Goal: Information Seeking & Learning: Learn about a topic

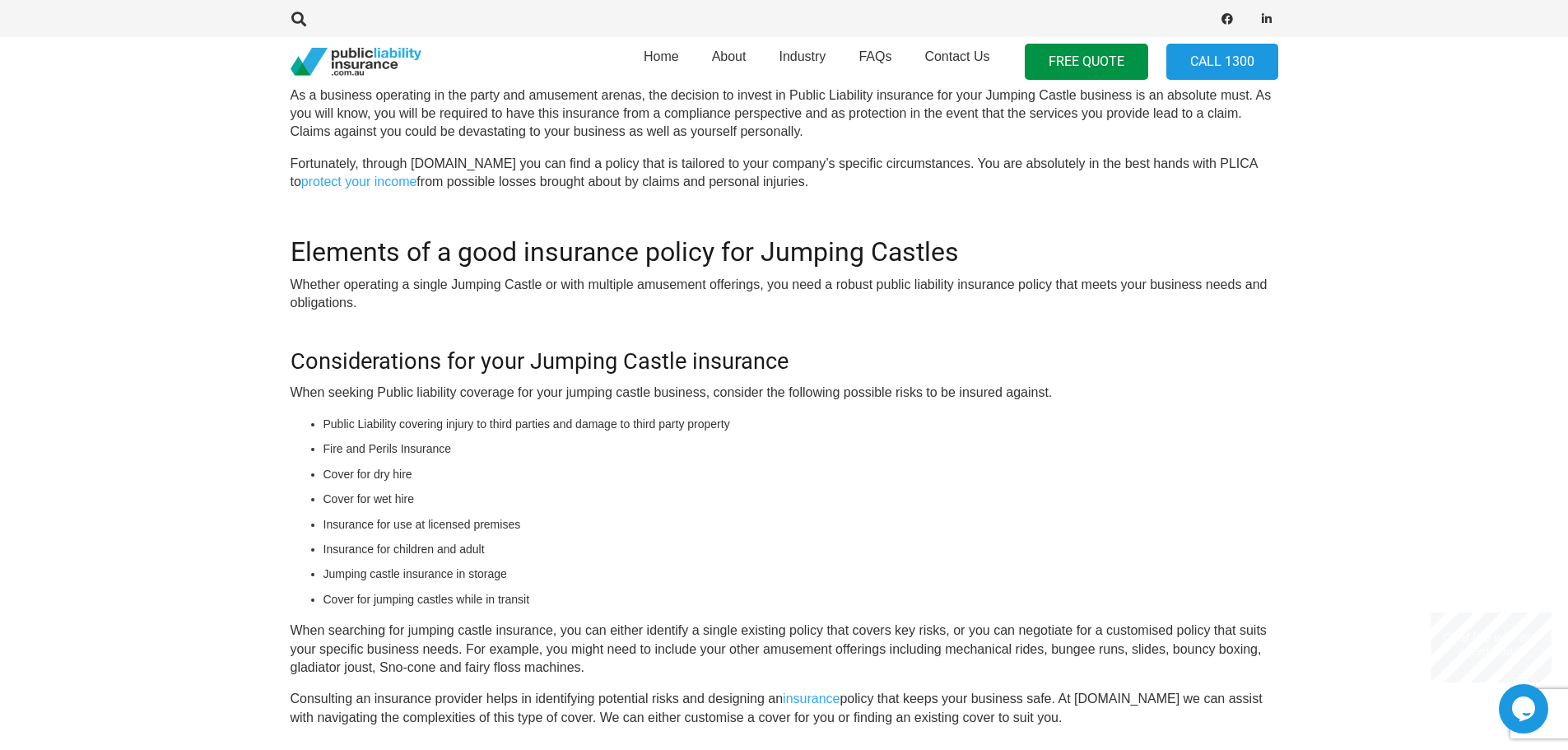
scroll to position [658, 0]
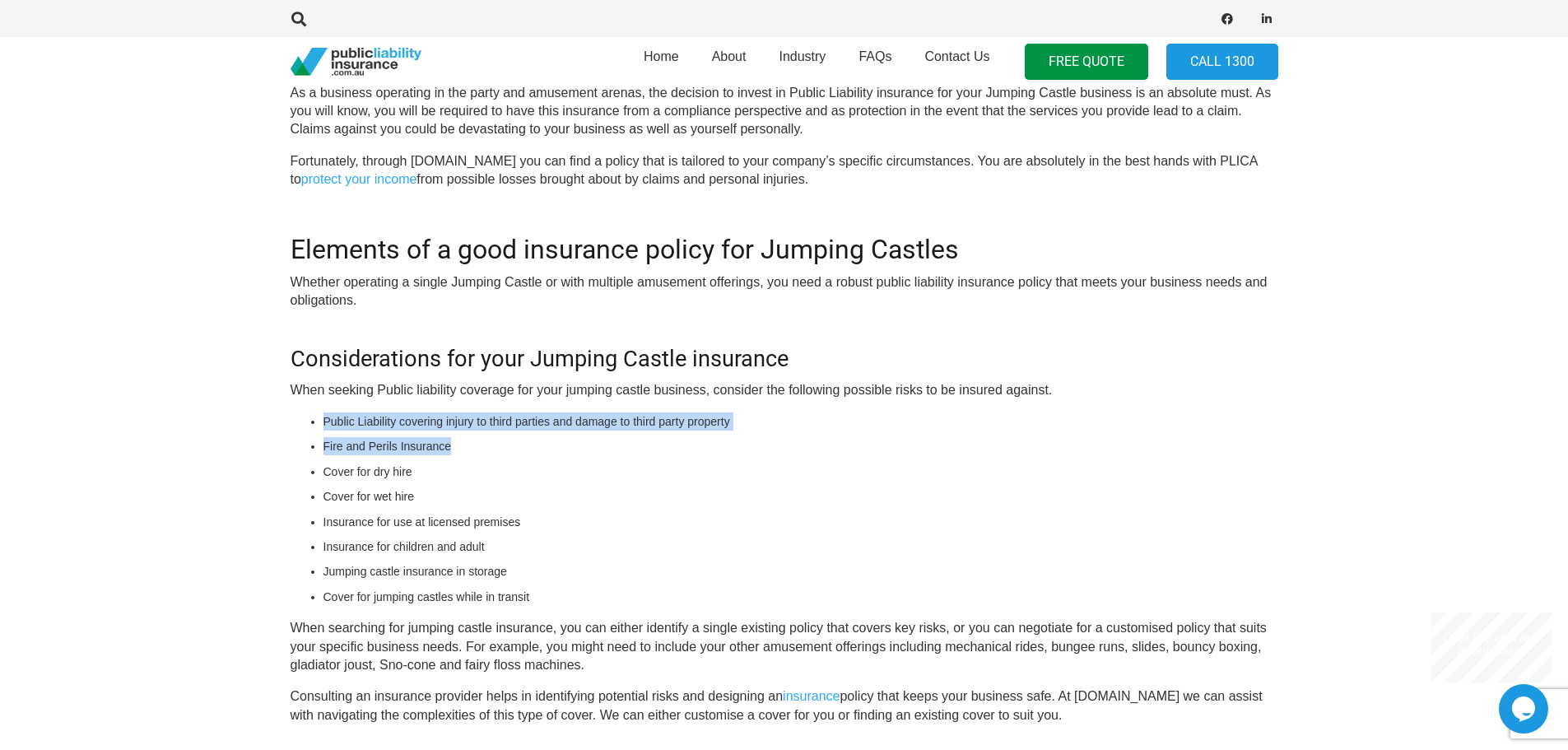
drag, startPoint x: 490, startPoint y: 418, endPoint x: 777, endPoint y: 447, distance: 288.5
click at [777, 445] on div "OR CALL [PHONE_NUMBER] Jumping Castle Insurance Australia As a business operati…" at bounding box center [784, 485] width 987 height 1016
click at [654, 469] on li "Cover for dry hire" at bounding box center [801, 472] width 955 height 18
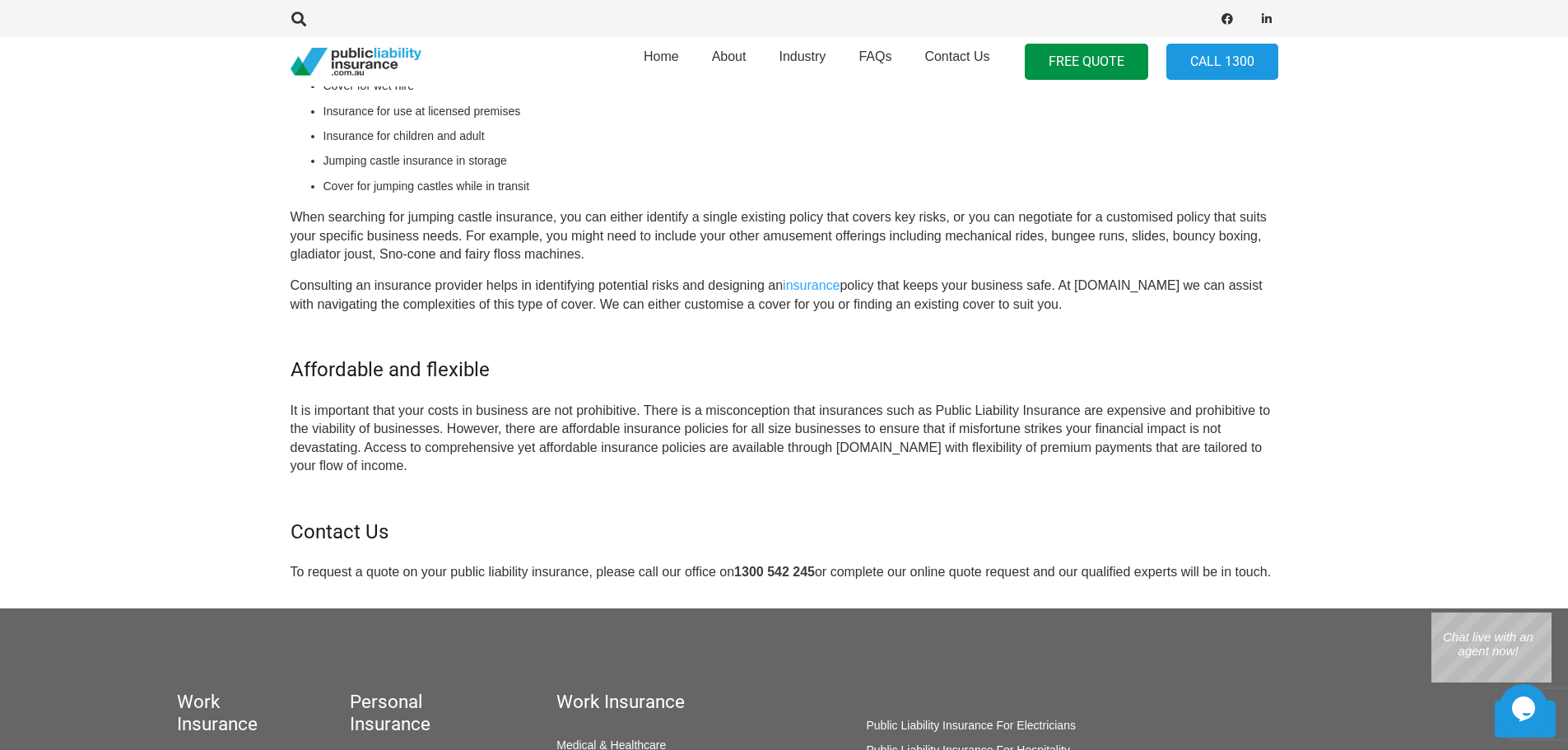
scroll to position [1070, 0]
drag, startPoint x: 660, startPoint y: 410, endPoint x: 900, endPoint y: 458, distance: 244.8
click at [900, 458] on p "It is important that your costs in business are not prohibitive. There is a mis…" at bounding box center [784, 438] width 987 height 74
click at [844, 469] on p "It is important that your costs in business are not prohibitive. There is a mis…" at bounding box center [784, 438] width 987 height 74
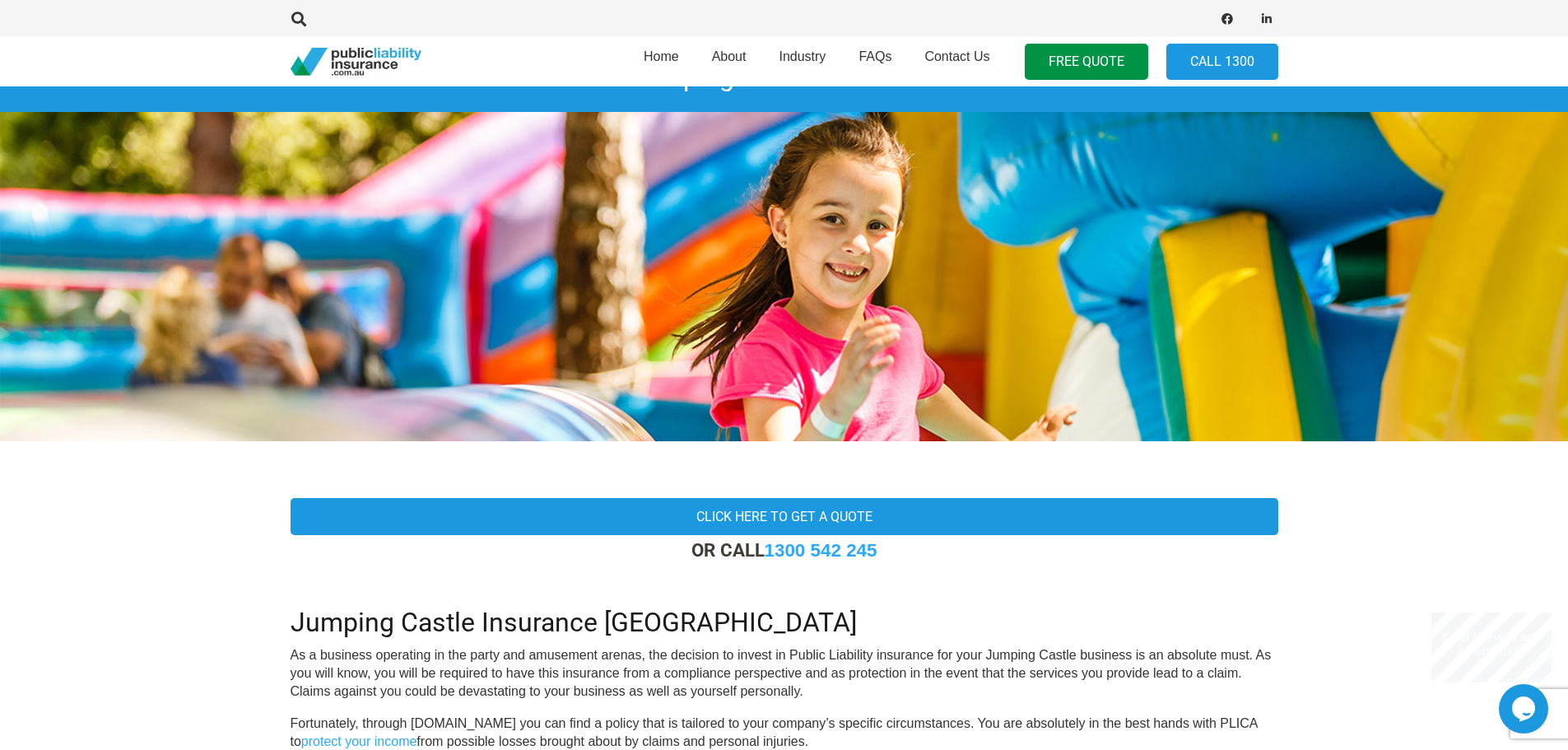
scroll to position [247, 0]
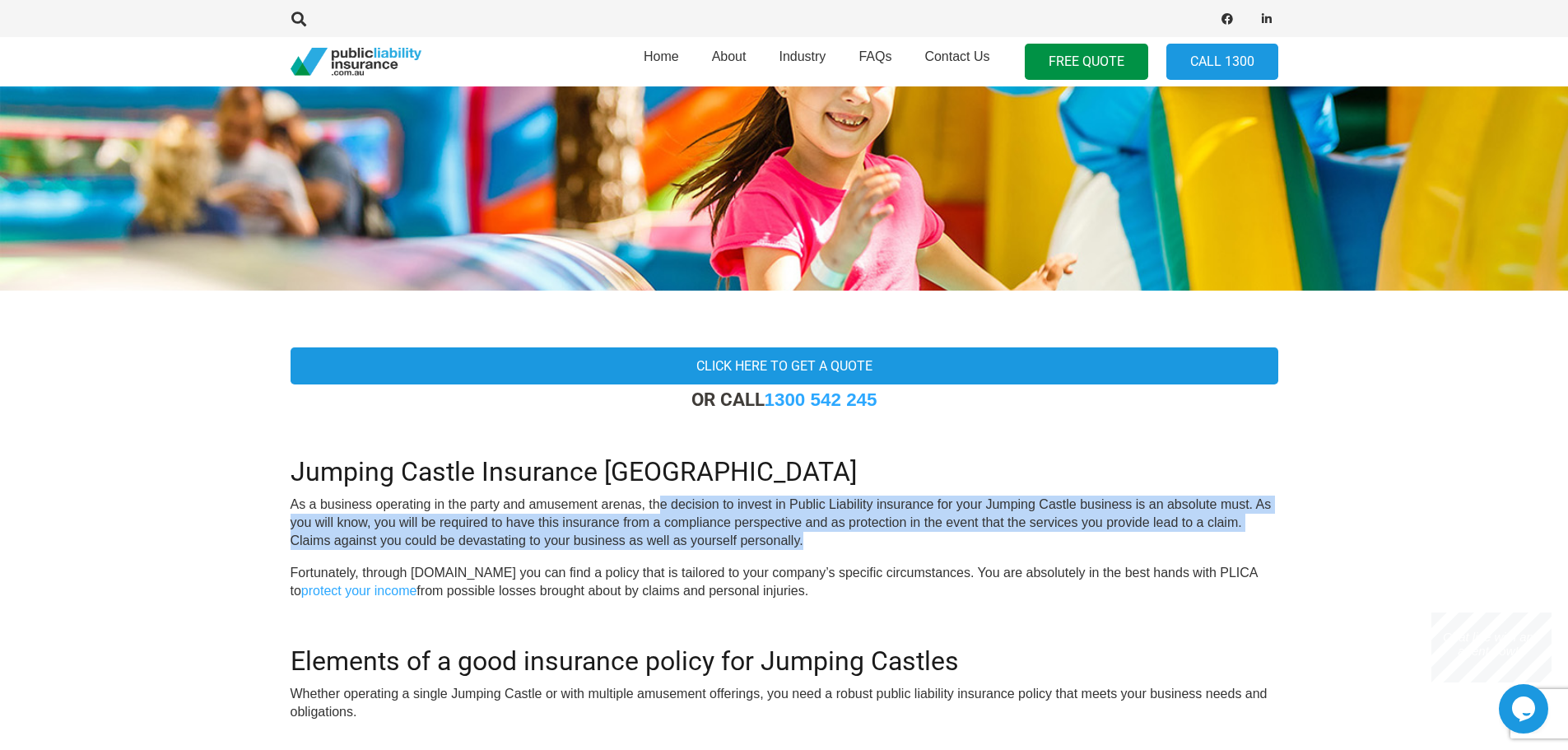
drag, startPoint x: 661, startPoint y: 505, endPoint x: 870, endPoint y: 534, distance: 211.0
click at [870, 534] on p "As a business operating in the party and amusement arenas, the decision to inve…" at bounding box center [784, 523] width 987 height 55
click at [870, 535] on p "As a business operating in the party and amusement arenas, the decision to inve…" at bounding box center [784, 523] width 987 height 55
drag, startPoint x: 863, startPoint y: 547, endPoint x: 256, endPoint y: 503, distance: 608.6
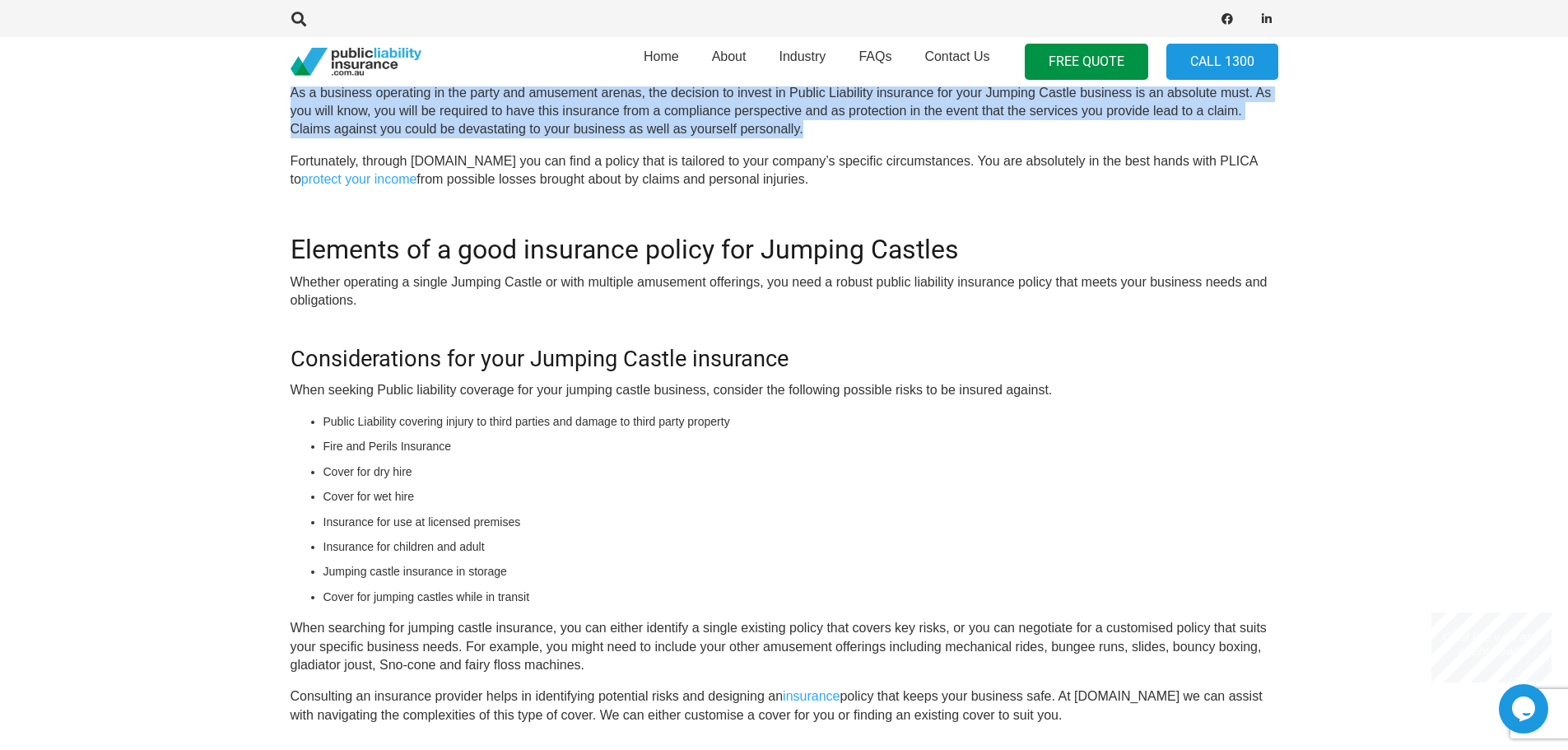
scroll to position [82, 0]
